Goal: Find specific page/section: Find specific page/section

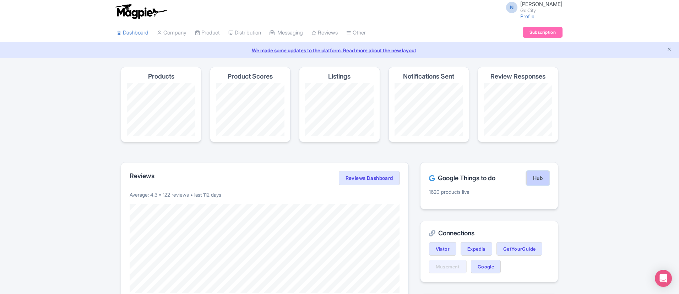
click at [532, 178] on link "Hub" at bounding box center [537, 178] width 23 height 14
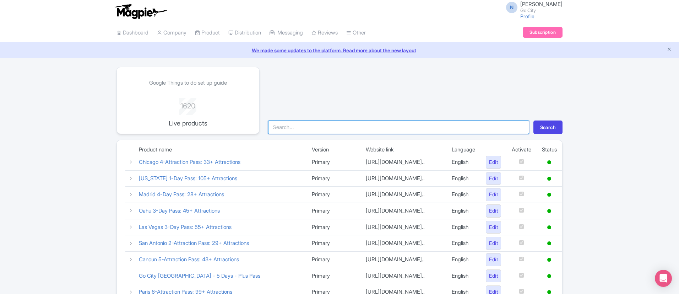
click at [332, 132] on input "search" at bounding box center [398, 126] width 261 height 13
paste input "Plus Pass"
type input "Plus Pass"
click at [543, 129] on button "Search" at bounding box center [547, 126] width 29 height 13
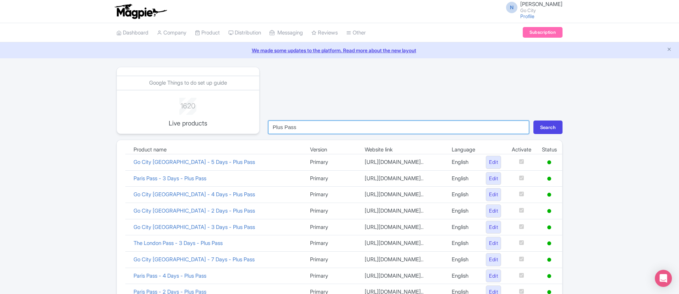
click at [273, 128] on input "Plus Pass" at bounding box center [398, 126] width 261 height 13
type input "London Plus Pass"
click at [533, 120] on button "Search" at bounding box center [547, 126] width 29 height 13
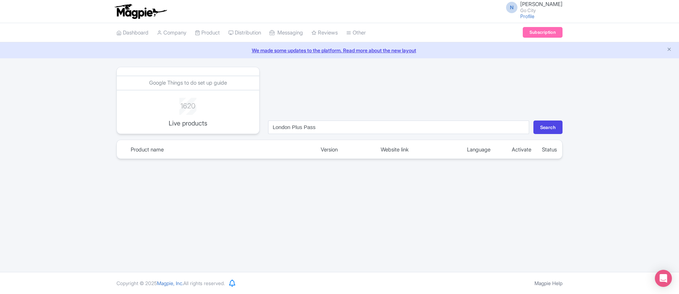
click at [312, 191] on div "N Naveen Kumar Go City Profile Users Settings Sign out Dashboard Company Produc…" at bounding box center [339, 136] width 679 height 272
click at [272, 126] on input "London Plus Pass" at bounding box center [398, 126] width 261 height 13
drag, startPoint x: 291, startPoint y: 125, endPoint x: 335, endPoint y: 118, distance: 44.6
click at [335, 118] on form "London Plus Pass Search" at bounding box center [415, 125] width 303 height 18
type input "London"
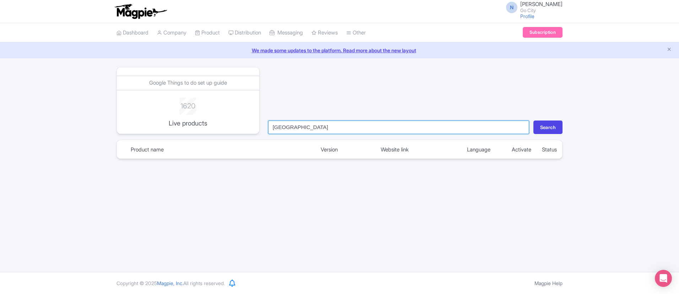
click at [533, 120] on button "Search" at bounding box center [547, 126] width 29 height 13
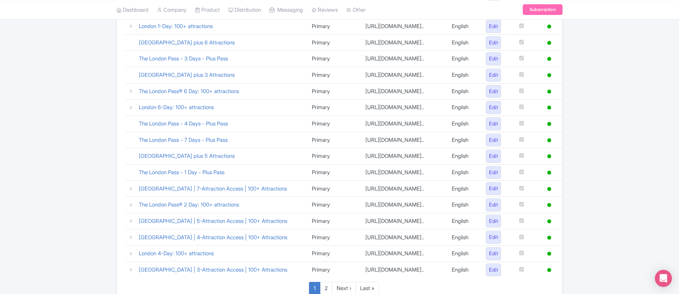
scroll to position [373, 0]
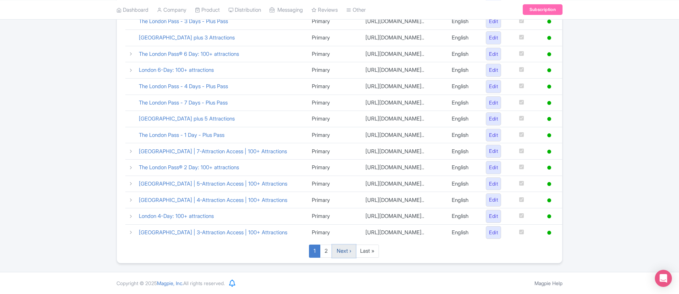
click at [341, 257] on link "Next ›" at bounding box center [344, 250] width 24 height 13
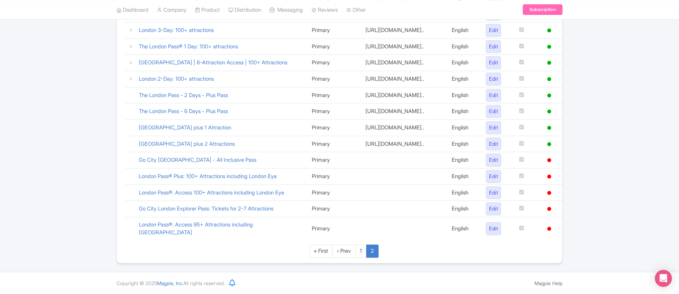
scroll to position [213, 0]
